Goal: Information Seeking & Learning: Learn about a topic

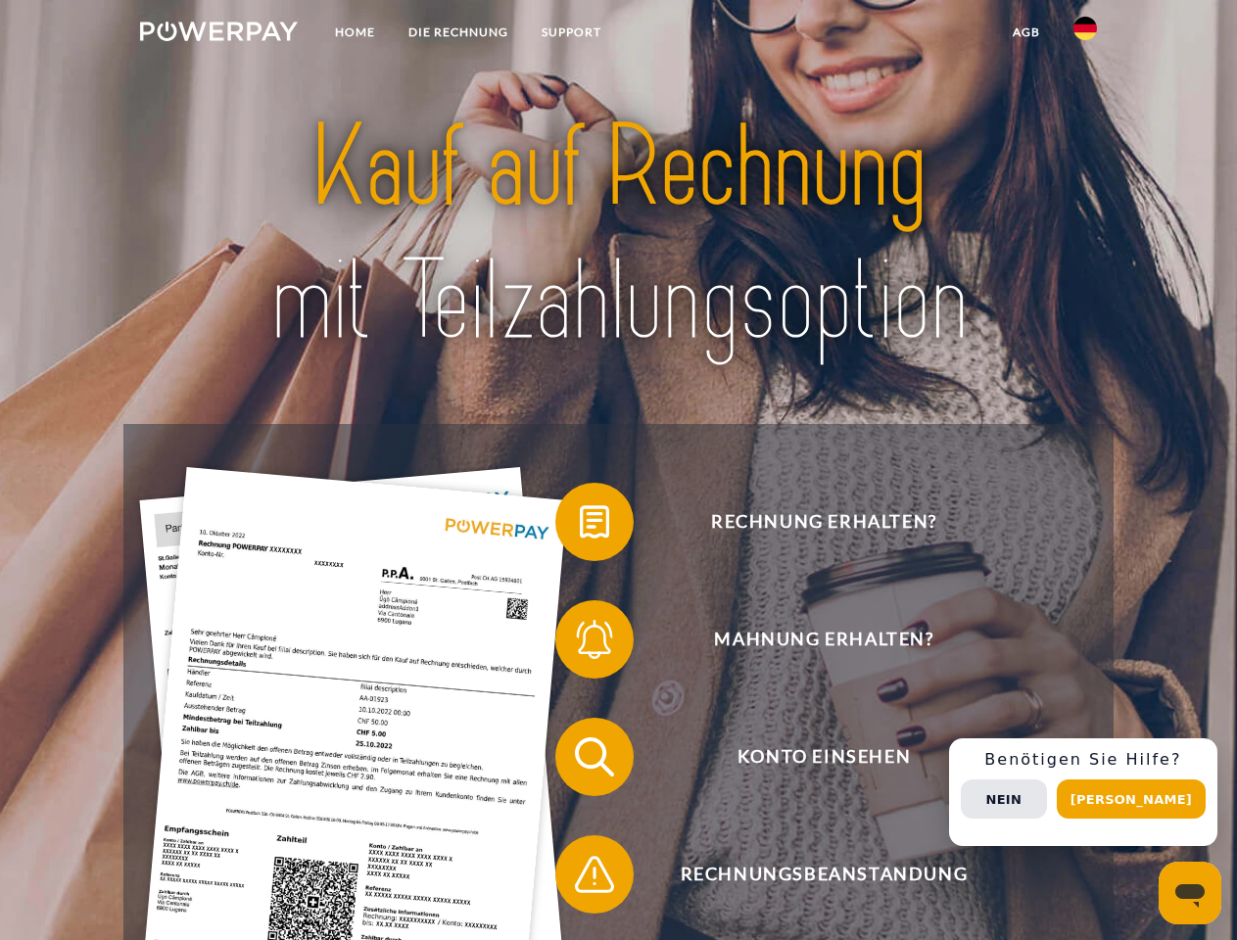
click at [218, 34] on img at bounding box center [219, 32] width 158 height 20
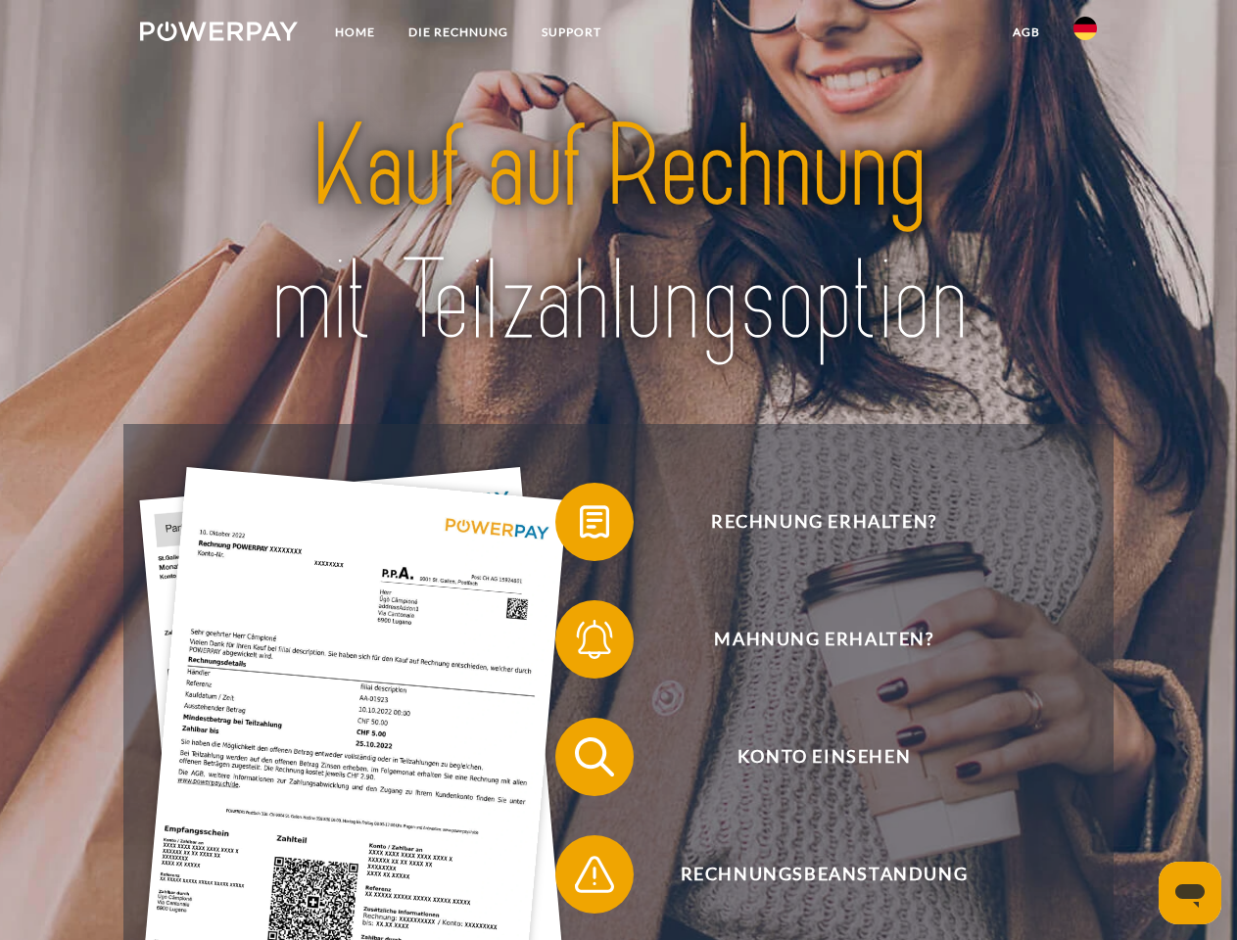
click at [1085, 34] on img at bounding box center [1085, 29] width 24 height 24
click at [1025, 32] on link "agb" at bounding box center [1026, 32] width 61 height 35
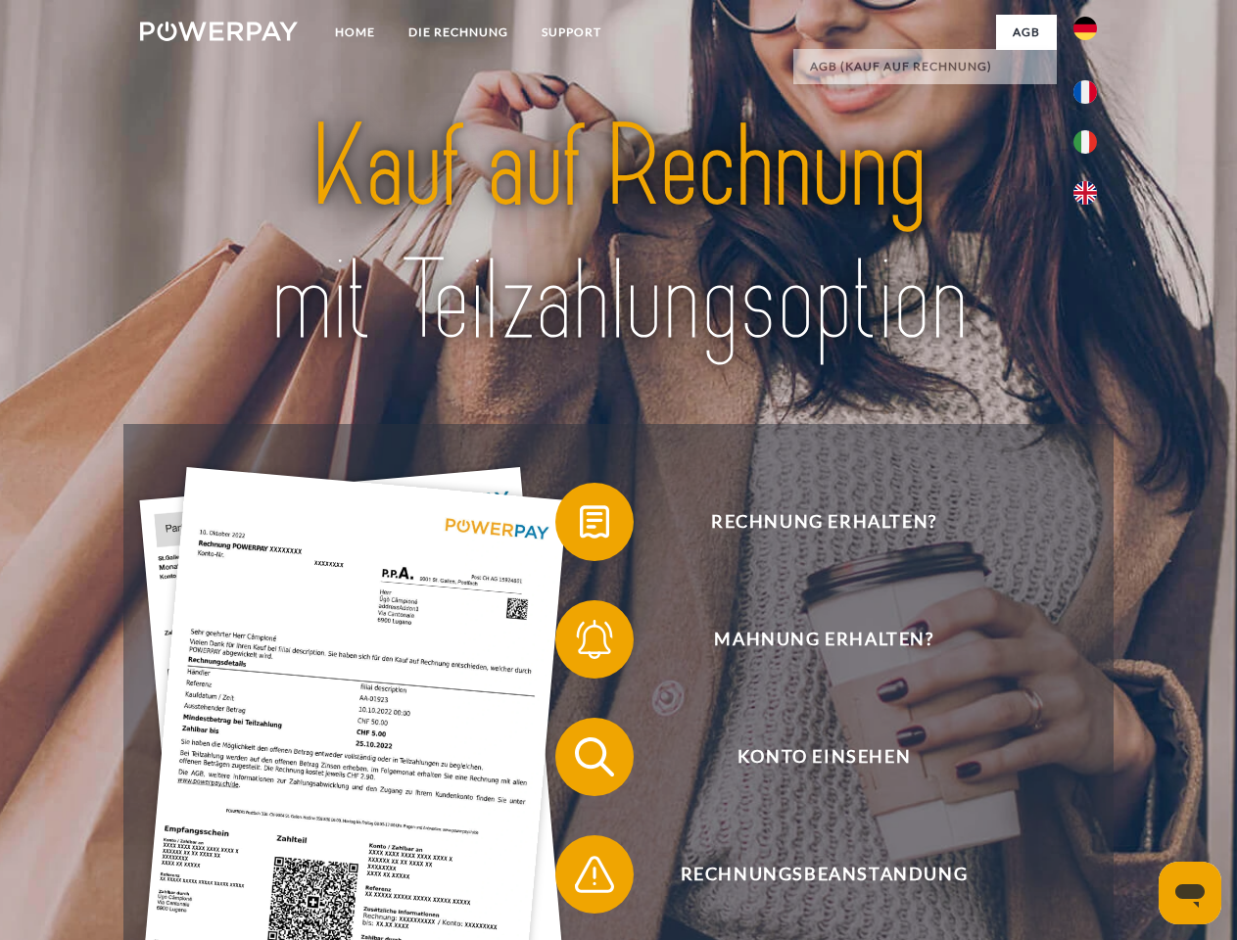
click at [580, 526] on span at bounding box center [565, 522] width 98 height 98
click at [580, 643] on span at bounding box center [565, 640] width 98 height 98
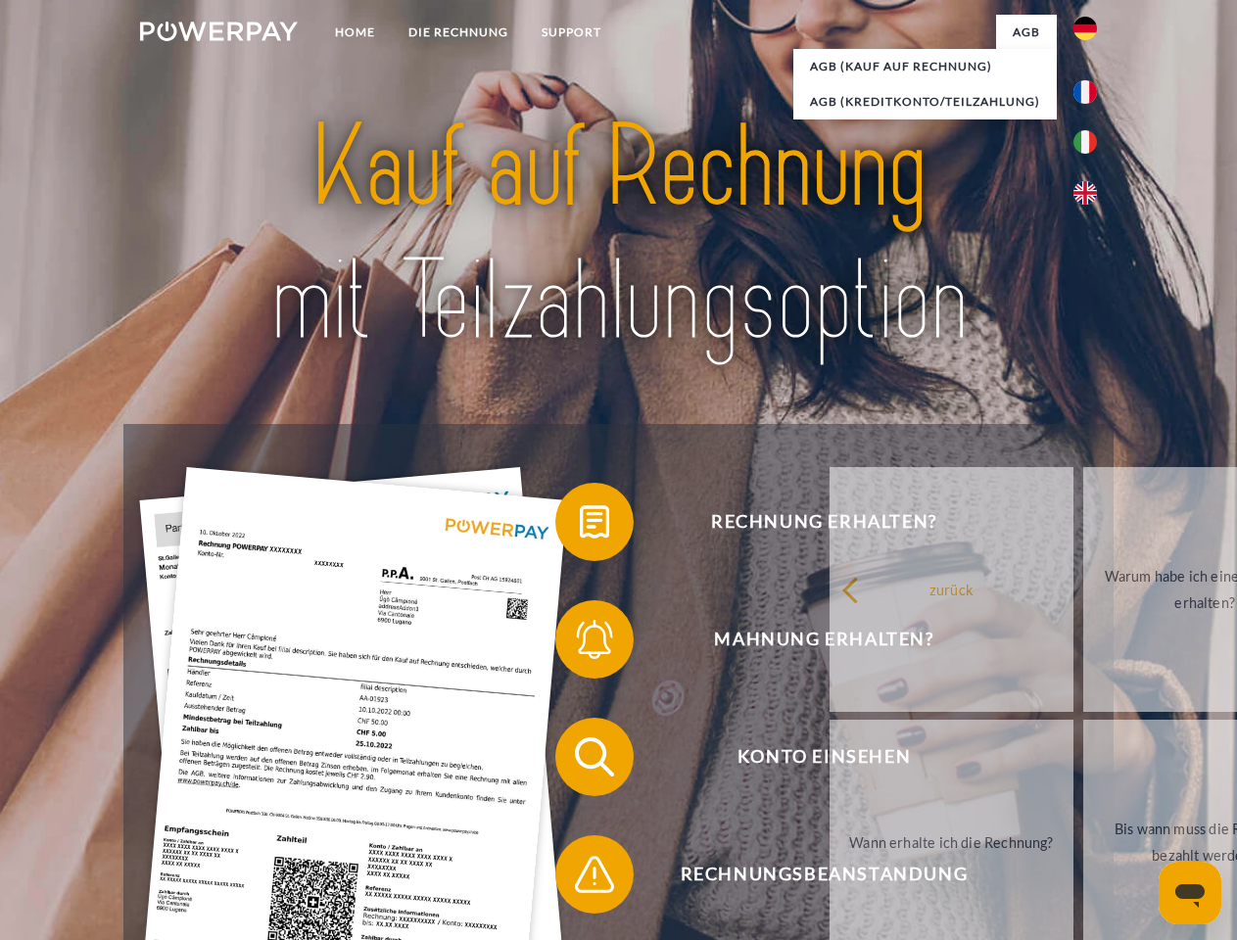
click at [1083, 761] on link "Bis wann muss die Rechnung bezahlt werden?" at bounding box center [1205, 842] width 244 height 245
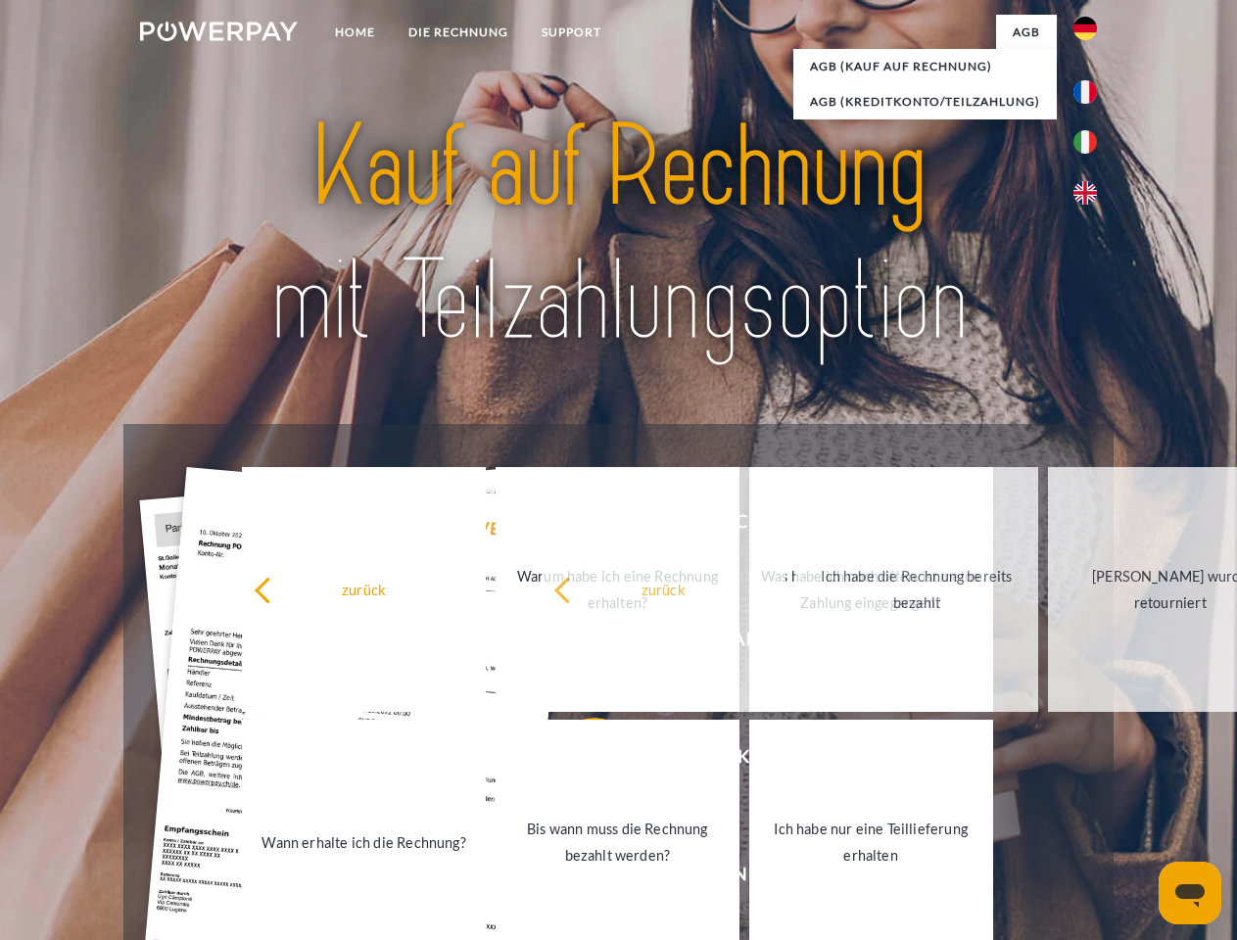
click at [749, 878] on link "Ich habe nur eine Teillieferung erhalten" at bounding box center [871, 842] width 244 height 245
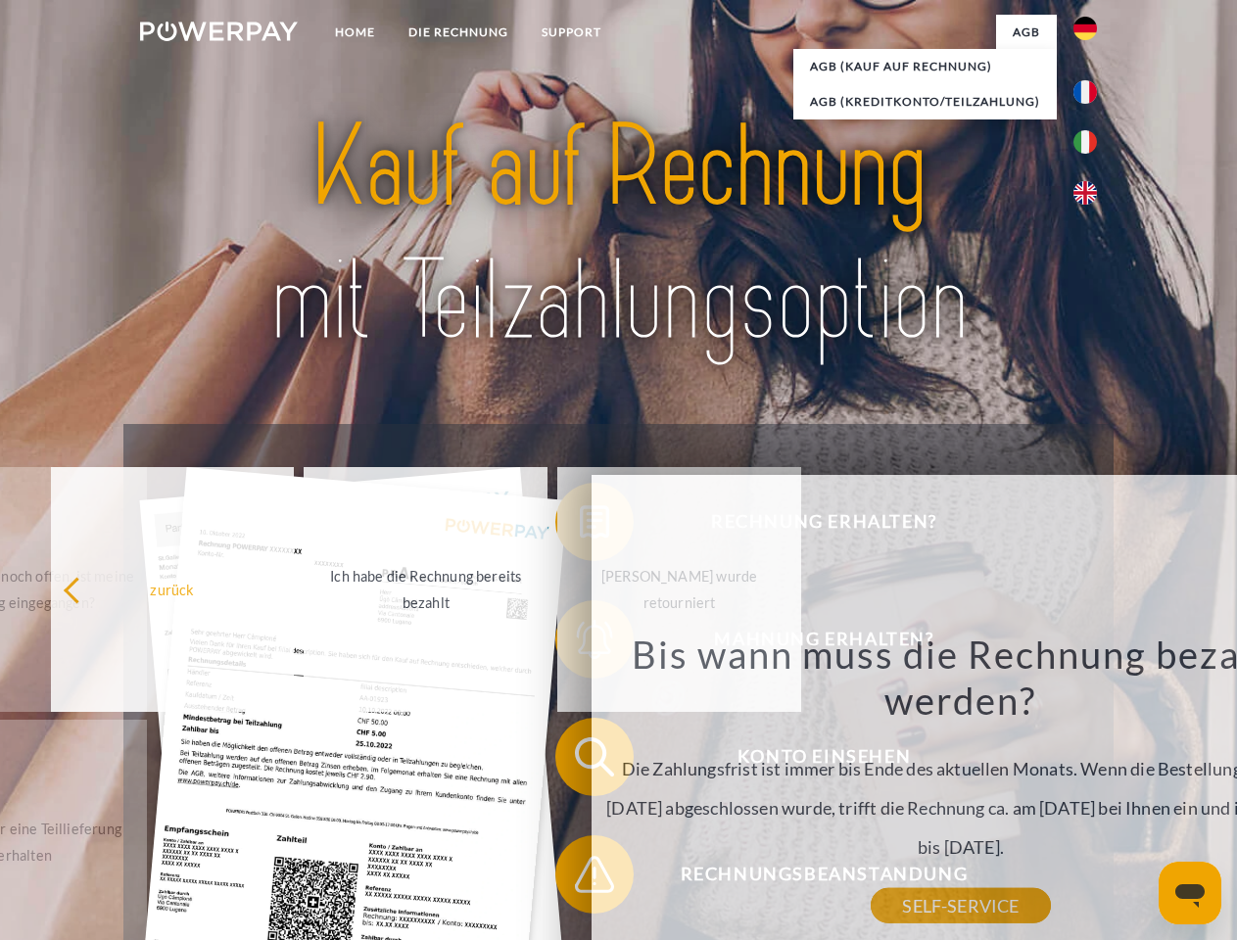
click at [1090, 792] on div "Rechnung erhalten? Mahnung erhalten? Konto einsehen" at bounding box center [617, 815] width 989 height 783
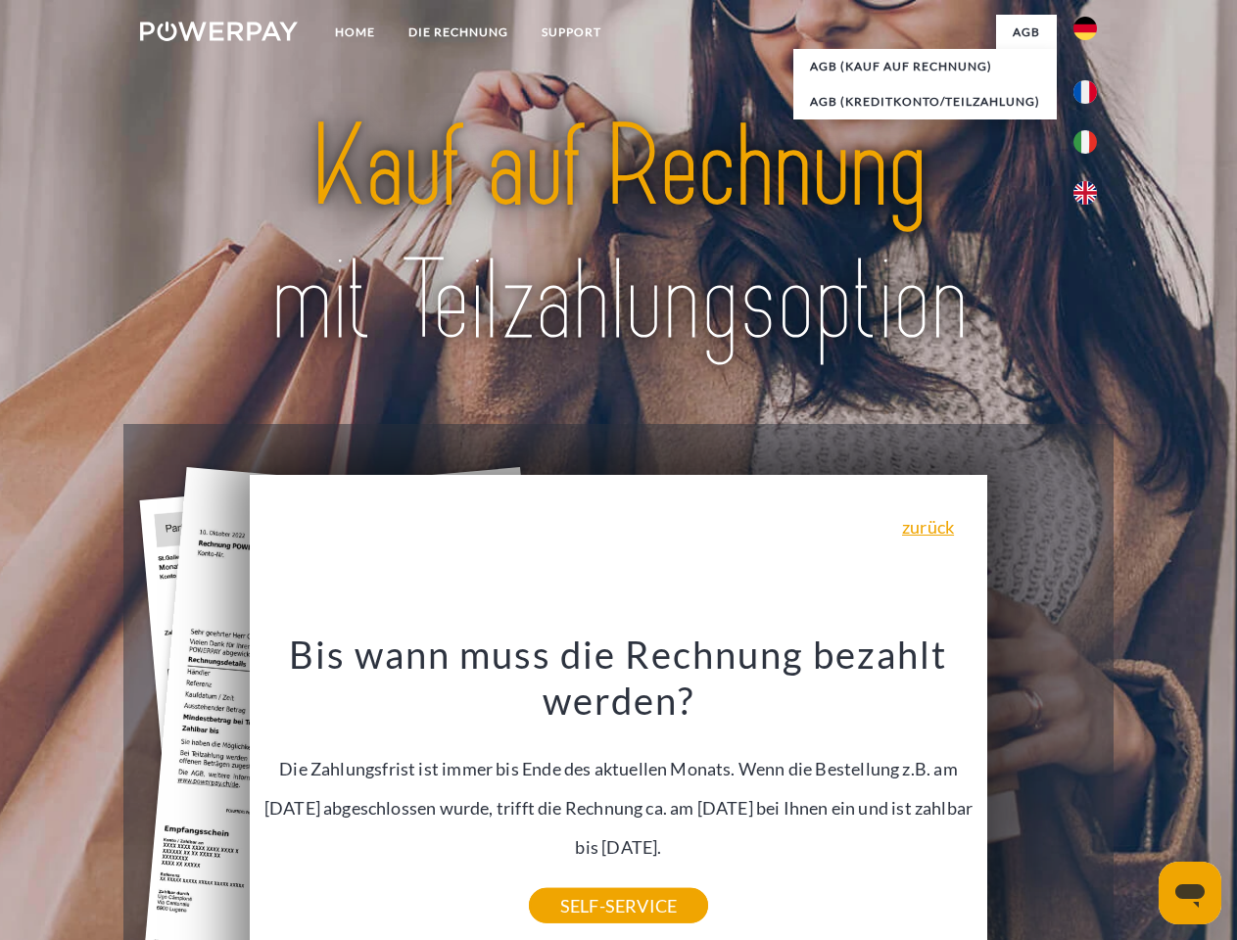
click at [1042, 796] on span "Konto einsehen" at bounding box center [824, 757] width 480 height 78
click at [1138, 799] on header "Home DIE RECHNUNG SUPPORT" at bounding box center [618, 676] width 1237 height 1352
